Goal: Information Seeking & Learning: Check status

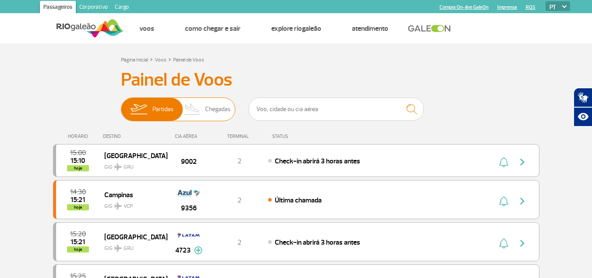
click at [219, 111] on span "Chegadas" at bounding box center [217, 109] width 25 height 23
click at [121, 105] on input "Partidas Chegadas" at bounding box center [121, 105] width 0 height 0
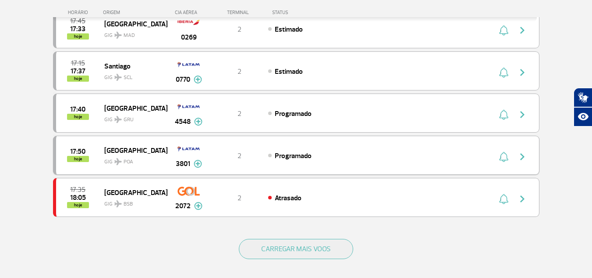
scroll to position [789, 0]
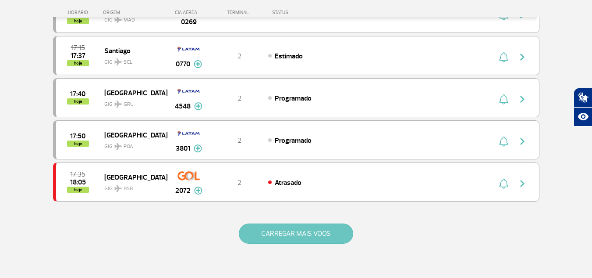
click at [292, 237] on button "CARREGAR MAIS VOOS" at bounding box center [296, 233] width 114 height 20
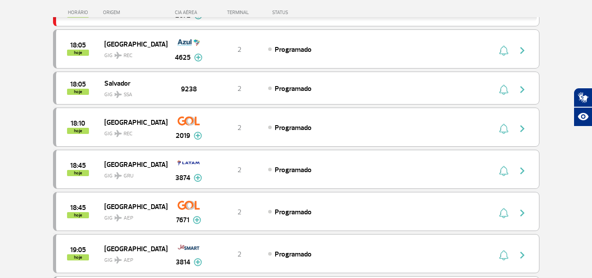
scroll to position [965, 0]
click at [284, 169] on span "Programado" at bounding box center [293, 169] width 37 height 9
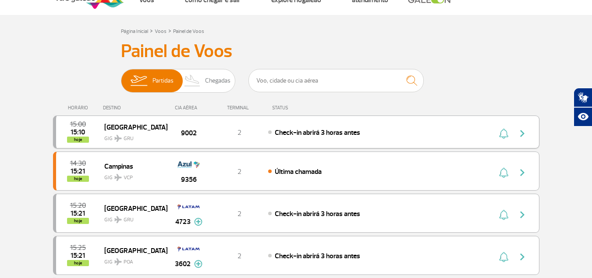
scroll to position [44, 0]
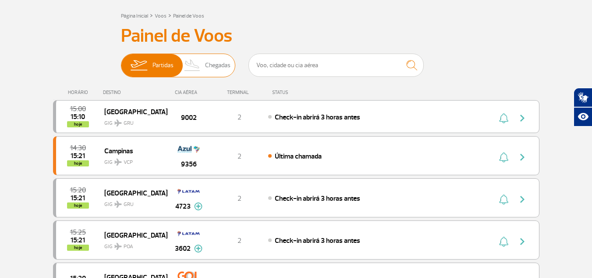
click at [216, 65] on span "Chegadas" at bounding box center [217, 65] width 25 height 23
click at [121, 61] on input "Partidas Chegadas" at bounding box center [121, 61] width 0 height 0
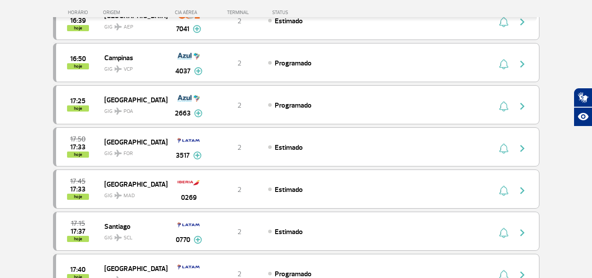
scroll to position [833, 0]
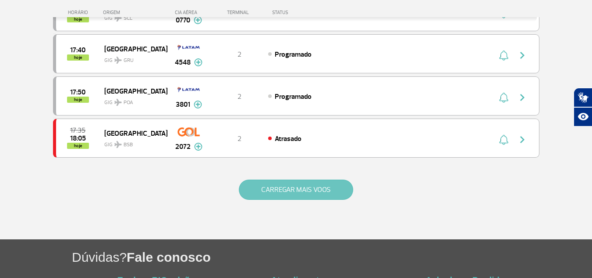
click at [277, 188] on button "CARREGAR MAIS VOOS" at bounding box center [296, 189] width 114 height 20
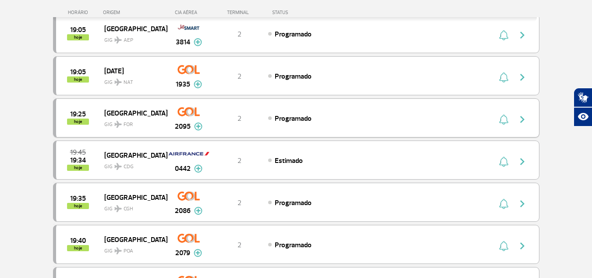
scroll to position [1228, 0]
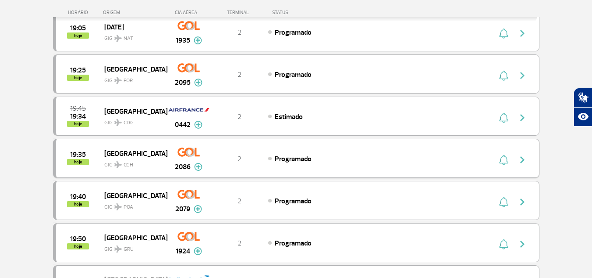
click at [146, 163] on span "GIG CGH" at bounding box center [132, 162] width 56 height 13
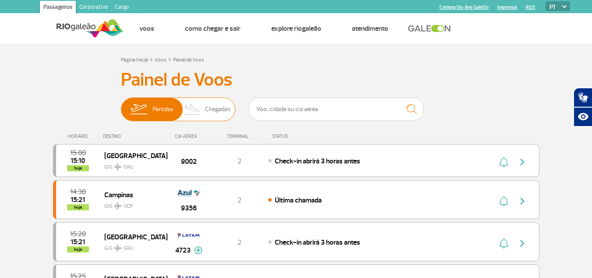
click at [202, 118] on img at bounding box center [193, 109] width 26 height 23
click at [121, 105] on input "Partidas Chegadas" at bounding box center [121, 105] width 0 height 0
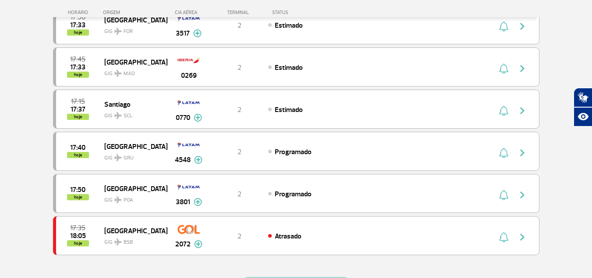
scroll to position [789, 0]
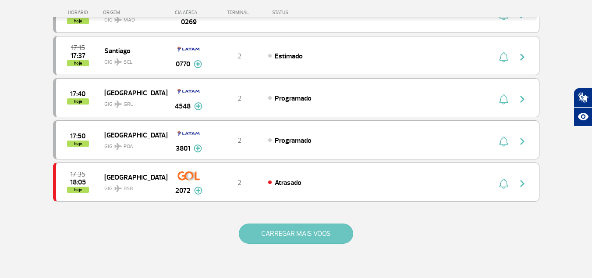
click at [271, 235] on button "CARREGAR MAIS VOOS" at bounding box center [296, 233] width 114 height 20
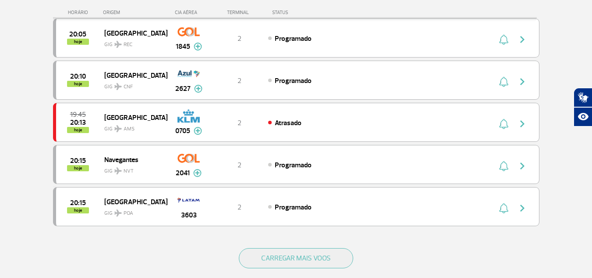
scroll to position [1622, 0]
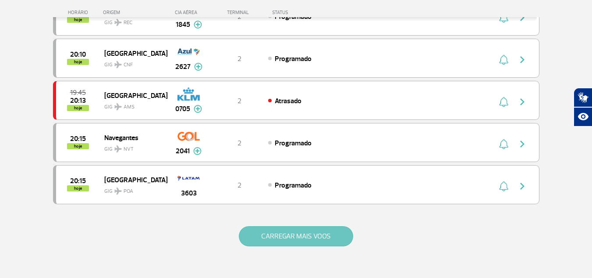
click at [292, 239] on button "CARREGAR MAIS VOOS" at bounding box center [296, 236] width 114 height 20
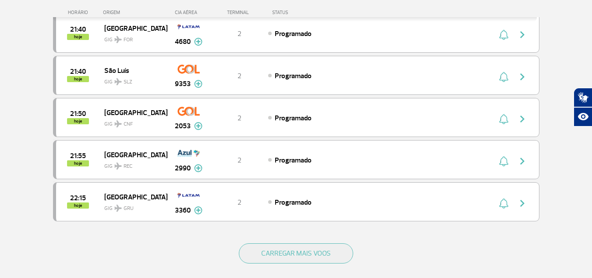
scroll to position [2456, 0]
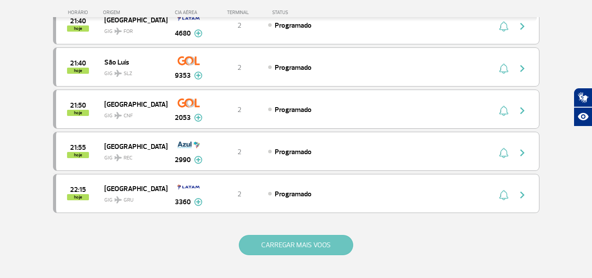
click at [282, 243] on button "CARREGAR MAIS VOOS" at bounding box center [296, 245] width 114 height 20
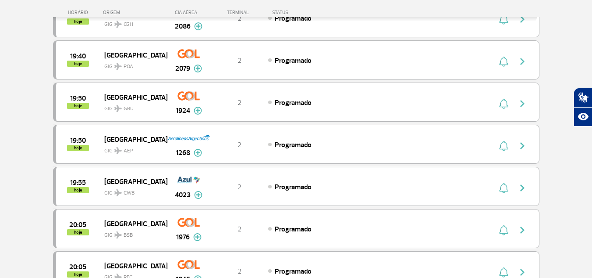
scroll to position [1359, 0]
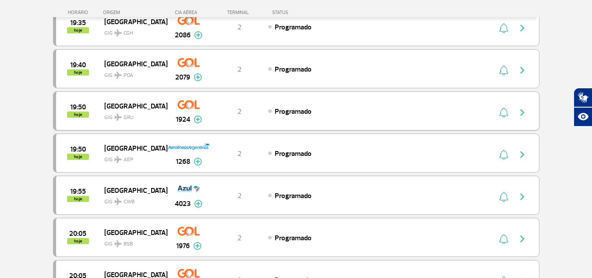
click at [196, 120] on img at bounding box center [198, 119] width 8 height 8
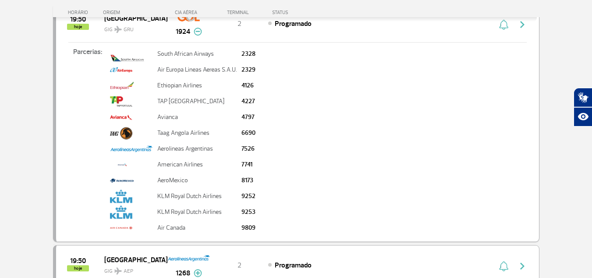
scroll to position [1403, 0]
